Goal: Task Accomplishment & Management: Manage account settings

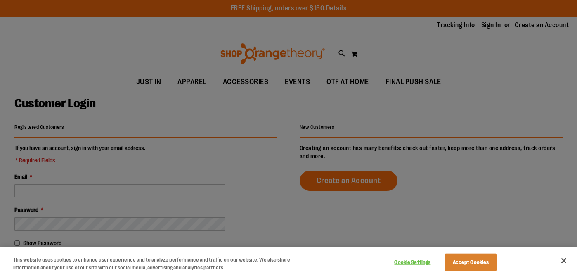
click at [95, 155] on div at bounding box center [288, 138] width 577 height 276
click at [69, 197] on div at bounding box center [288, 138] width 577 height 276
click at [479, 267] on button "Accept Cookies" at bounding box center [471, 261] width 52 height 17
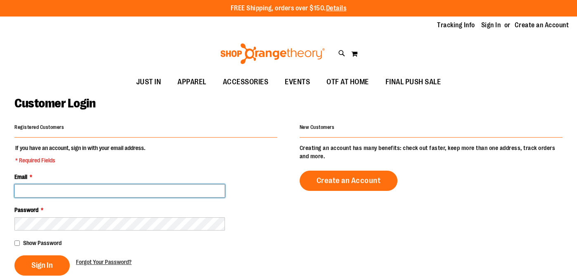
click at [80, 184] on input "Email *" at bounding box center [119, 190] width 211 height 13
type input "**********"
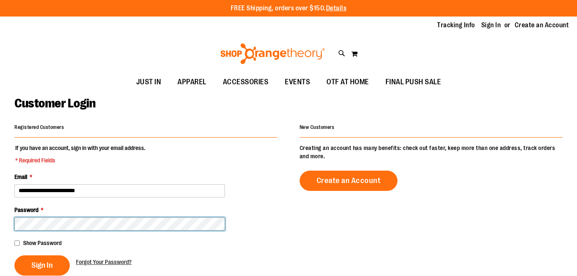
click at [14, 255] on button "Sign In" at bounding box center [41, 265] width 55 height 20
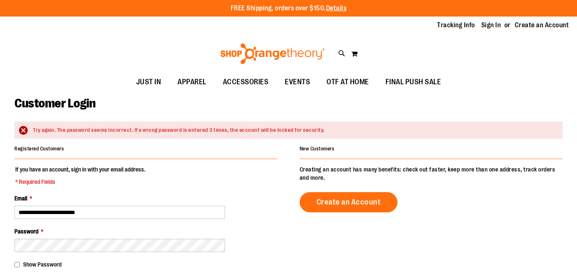
click at [30, 265] on span "Show Password" at bounding box center [42, 264] width 38 height 7
